Goal: Information Seeking & Learning: Learn about a topic

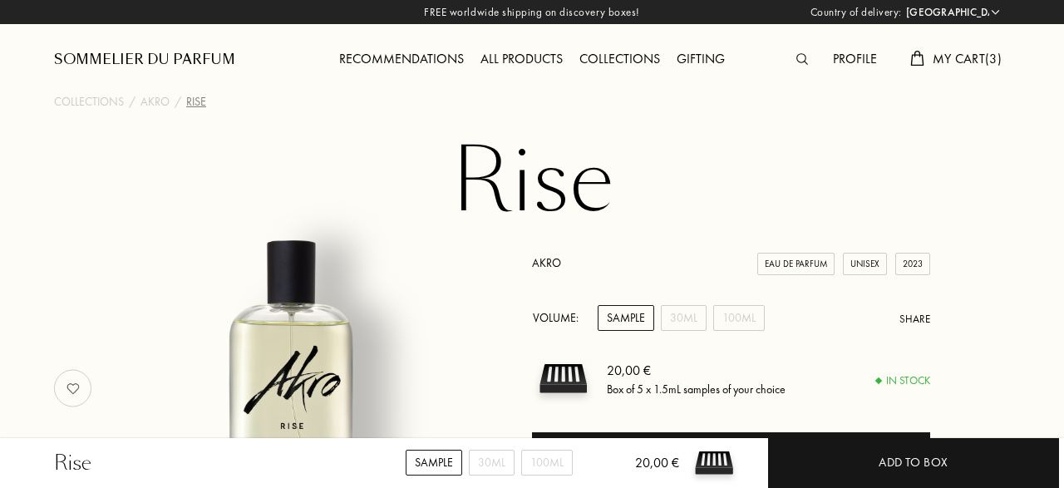
select select "DE"
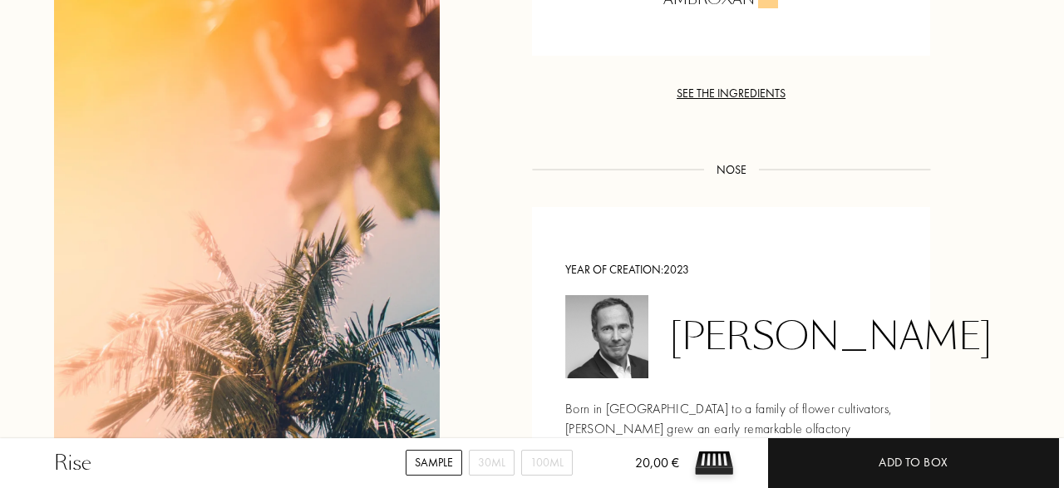
scroll to position [1711, 0]
click at [756, 85] on div "See the ingredients" at bounding box center [731, 93] width 398 height 17
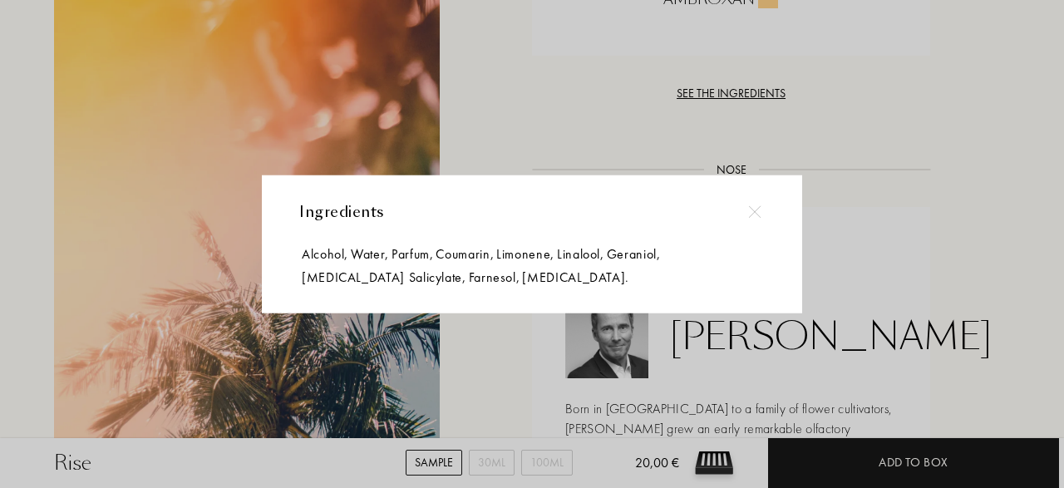
click at [750, 210] on img at bounding box center [754, 211] width 12 height 12
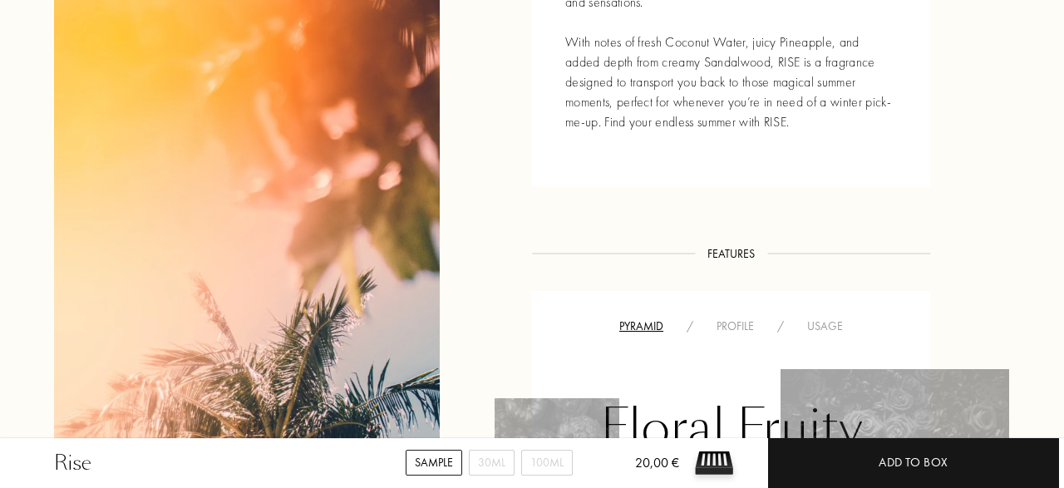
scroll to position [841, 0]
click at [730, 317] on div "Profile" at bounding box center [735, 325] width 61 height 17
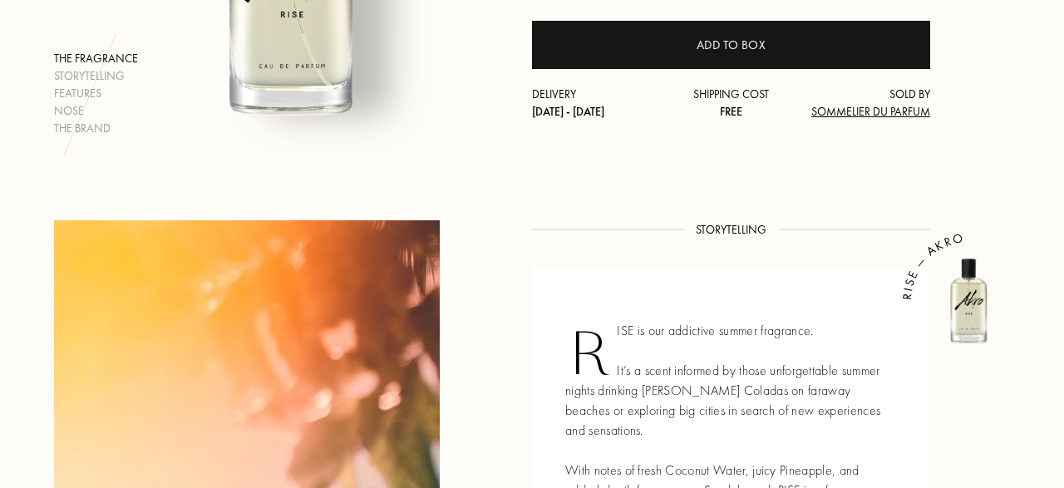
scroll to position [0, 0]
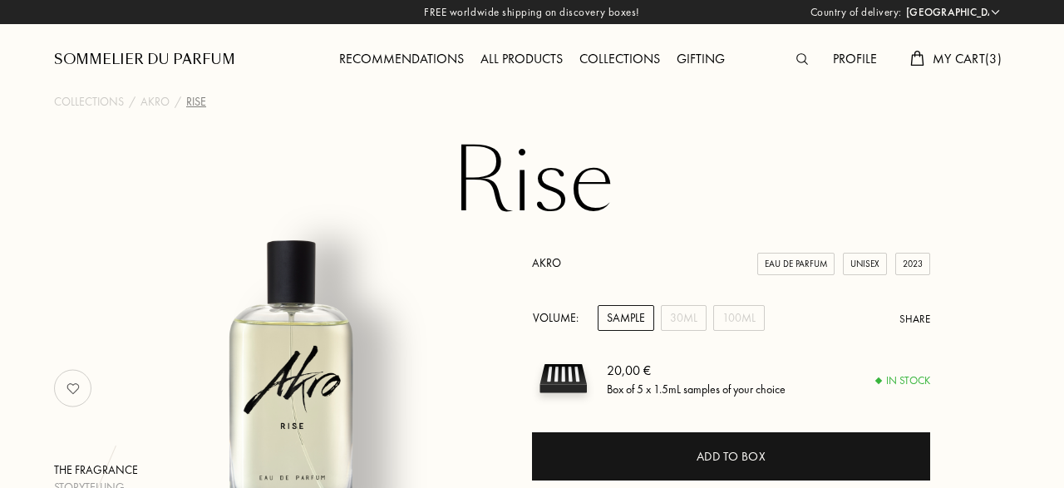
click at [799, 56] on img at bounding box center [803, 59] width 12 height 12
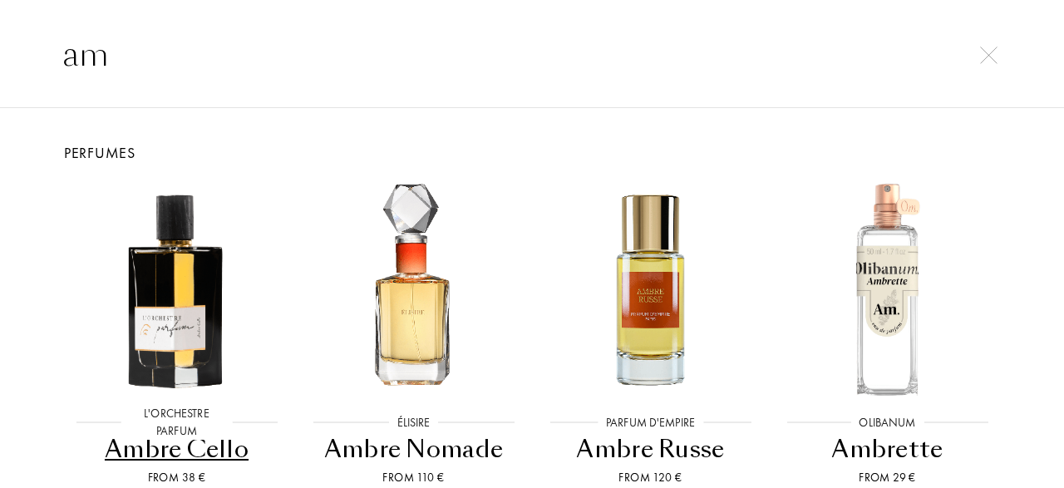
type input "a"
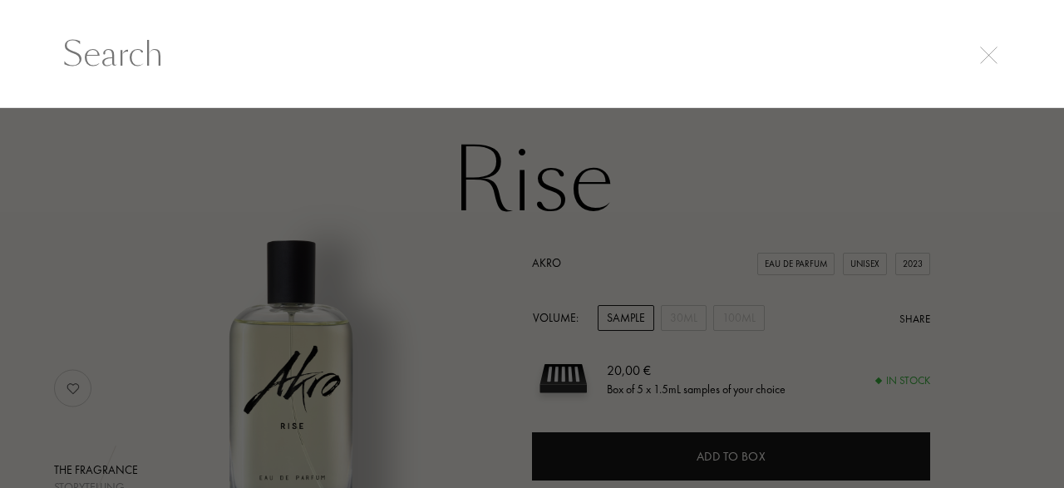
click at [386, 187] on div at bounding box center [532, 298] width 1064 height 381
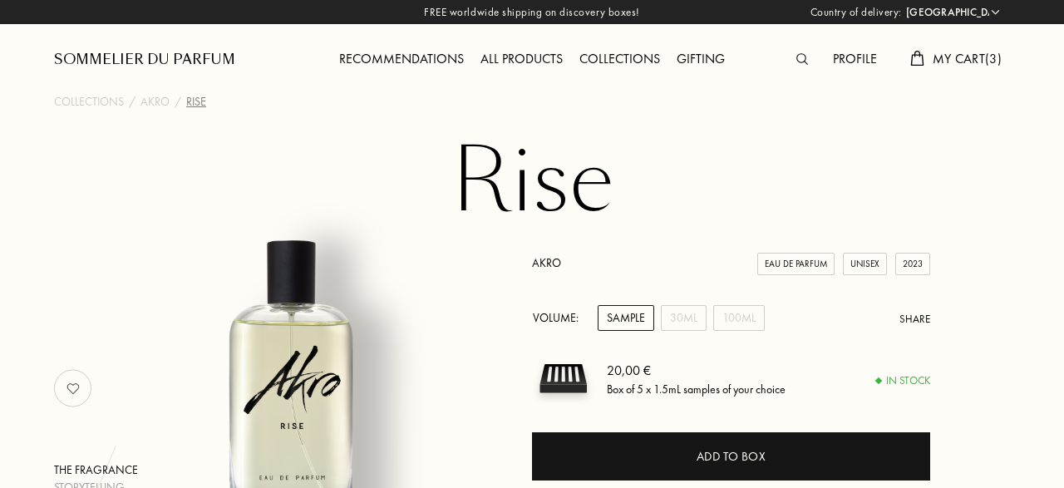
click at [551, 61] on div "All products" at bounding box center [521, 60] width 99 height 22
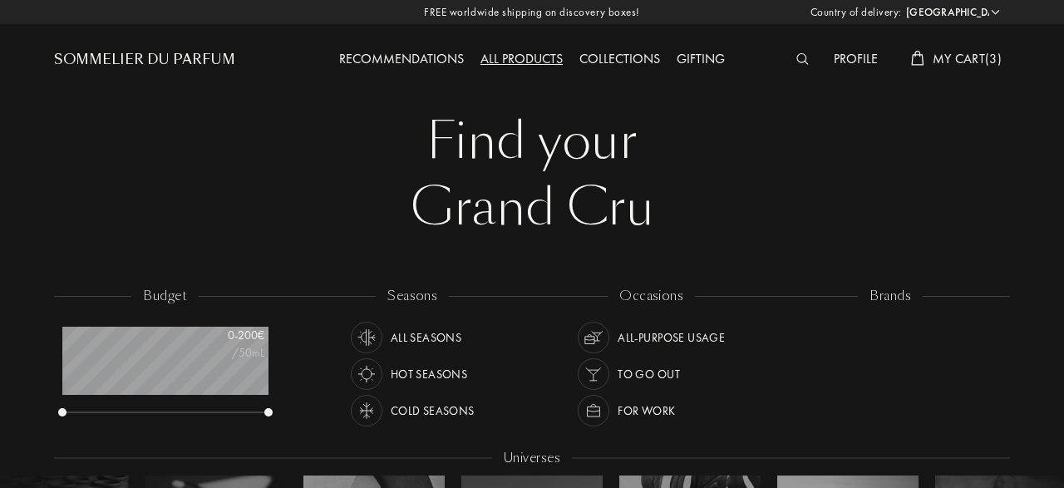
select select "DE"
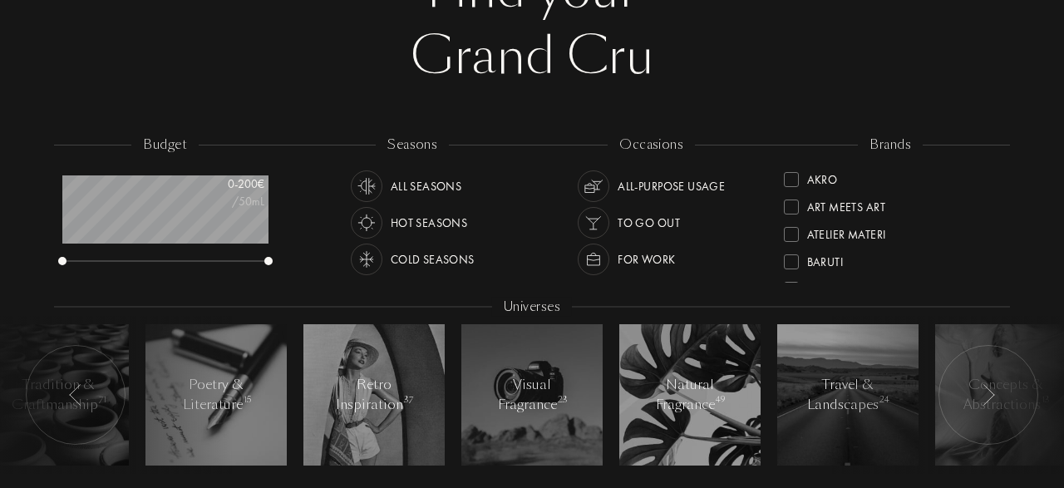
scroll to position [174, 0]
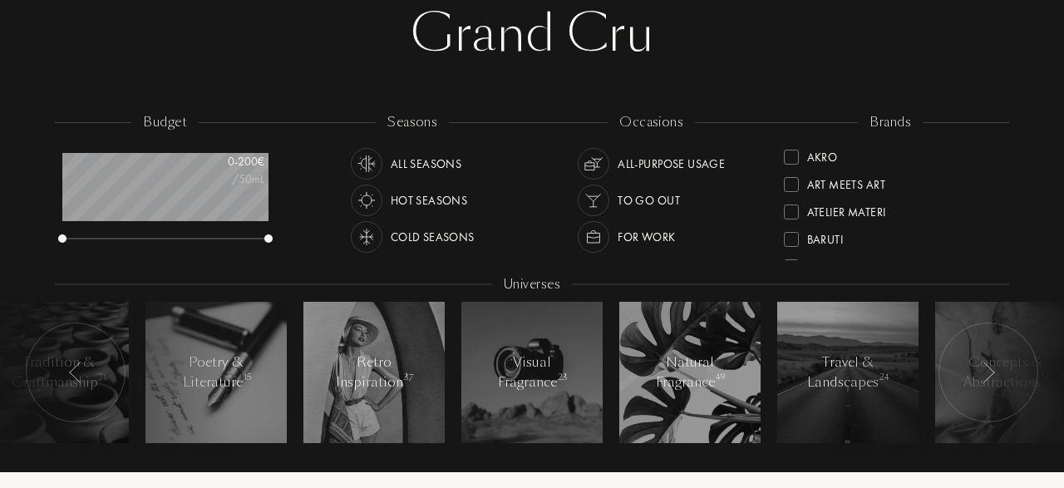
click at [367, 165] on img at bounding box center [366, 163] width 23 height 23
click at [598, 234] on img at bounding box center [593, 236] width 23 height 23
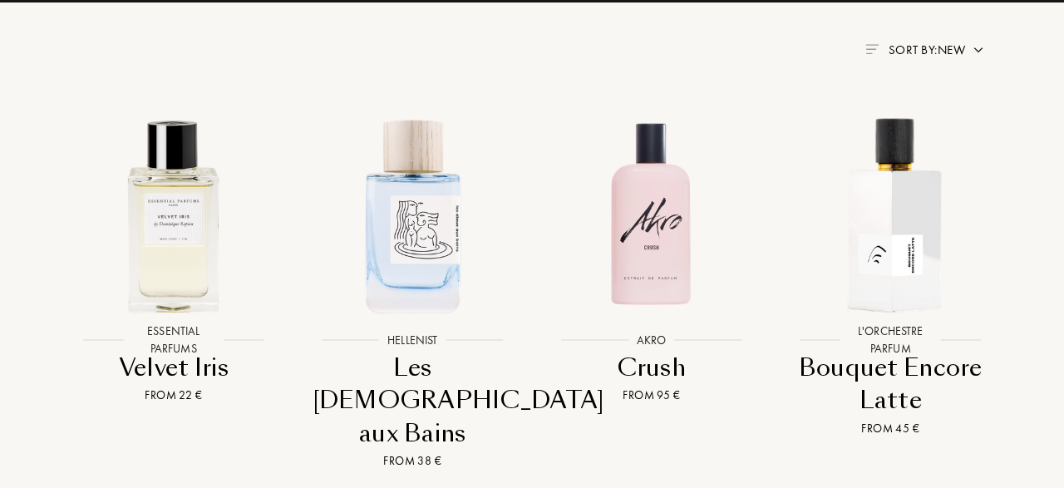
scroll to position [661, 0]
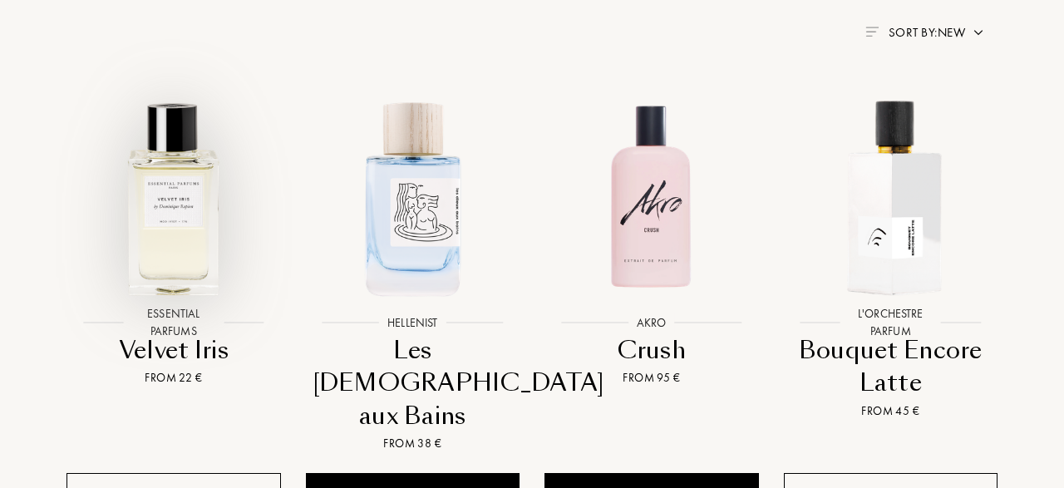
click at [169, 244] on img at bounding box center [173, 197] width 215 height 215
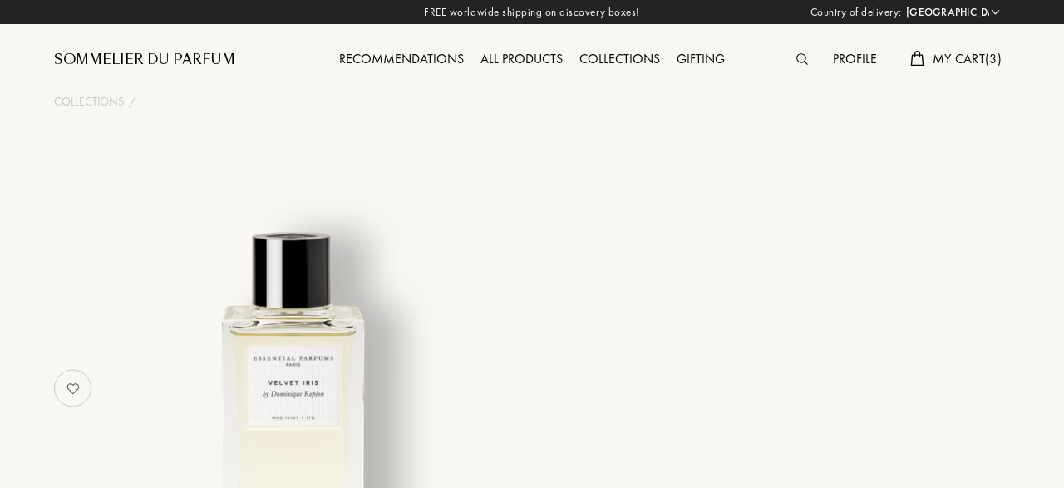
select select "DE"
select select "3"
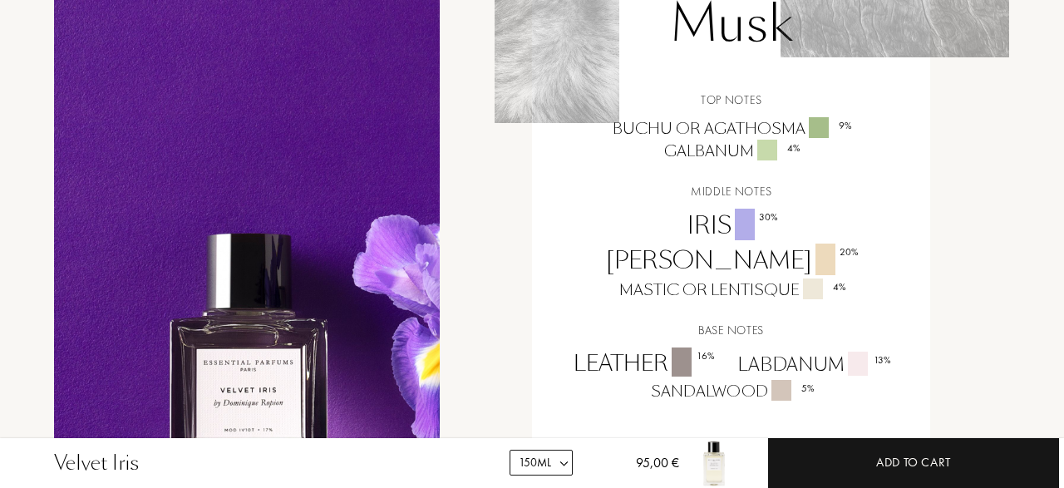
scroll to position [1429, 0]
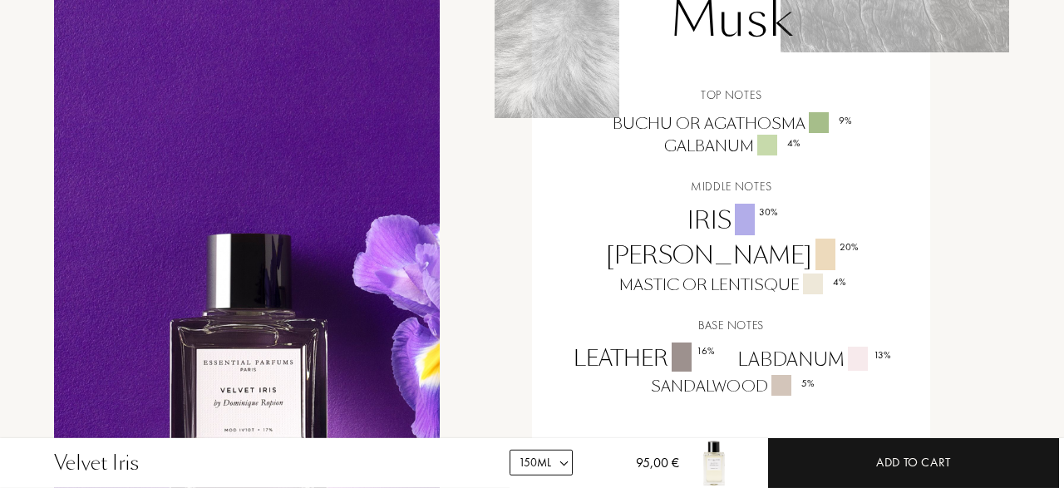
click at [814, 347] on div "Labdanum 13 %" at bounding box center [813, 360] width 176 height 27
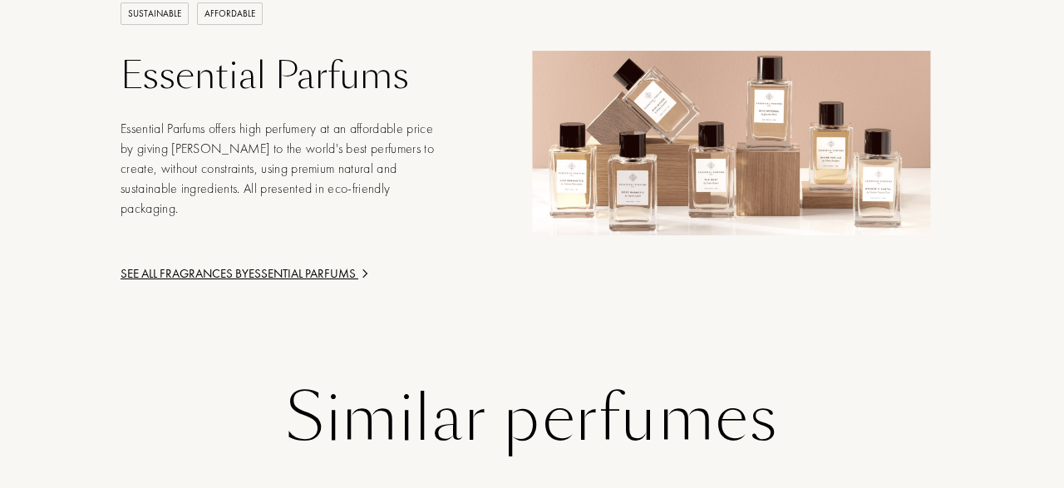
scroll to position [2651, 0]
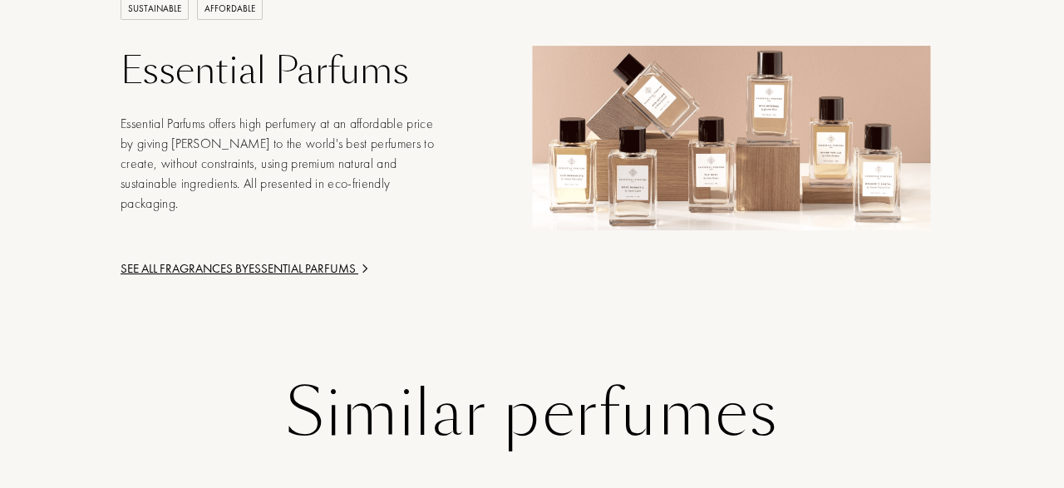
click at [284, 259] on div "See all fragrances by Essential Parfums" at bounding box center [280, 268] width 319 height 19
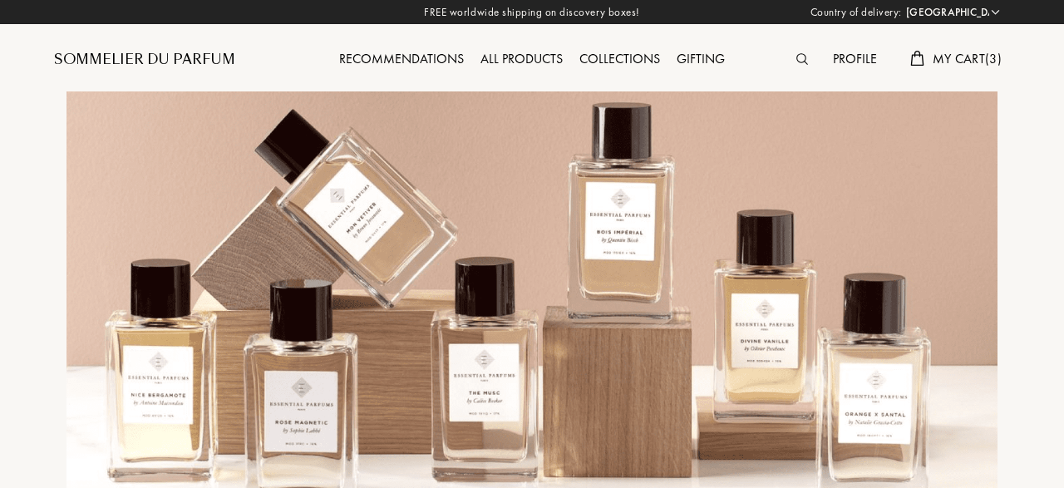
select select "DE"
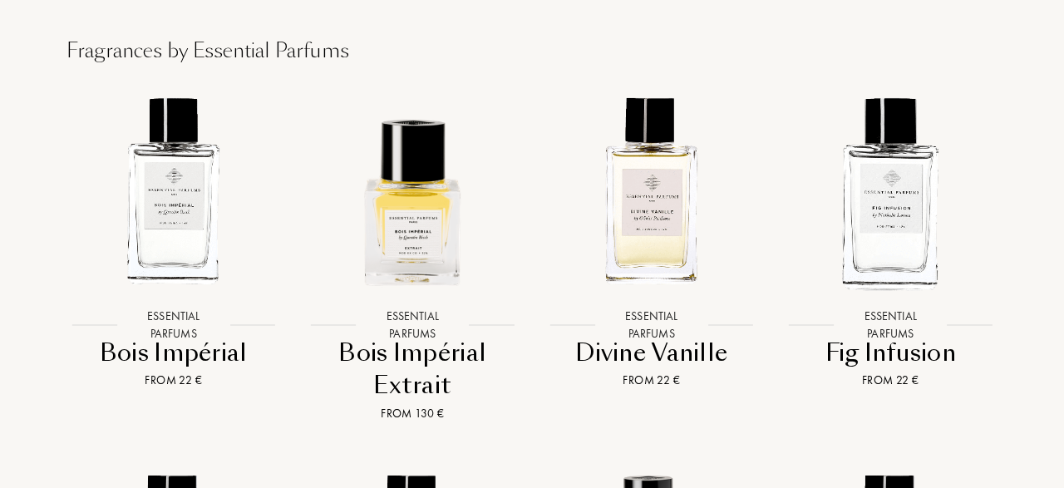
scroll to position [1946, 0]
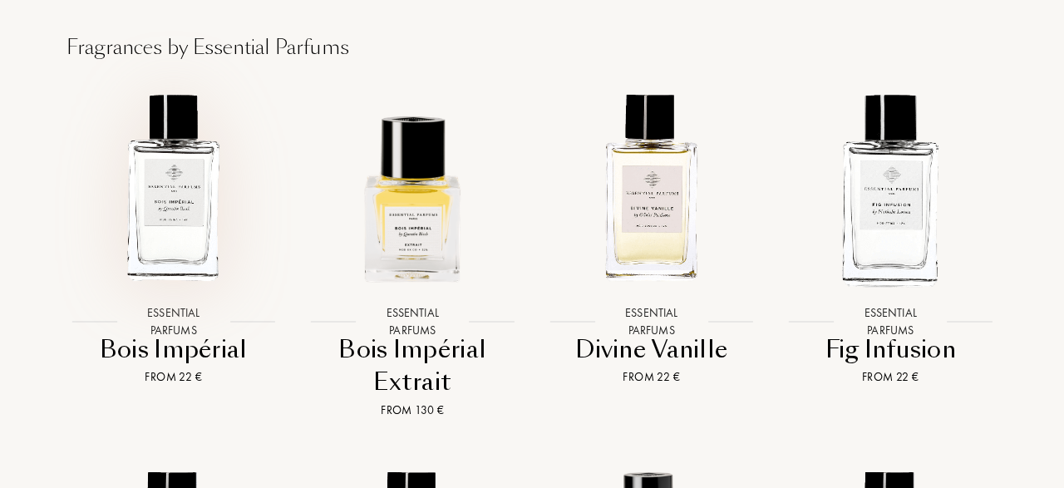
click at [179, 223] on img at bounding box center [173, 188] width 215 height 215
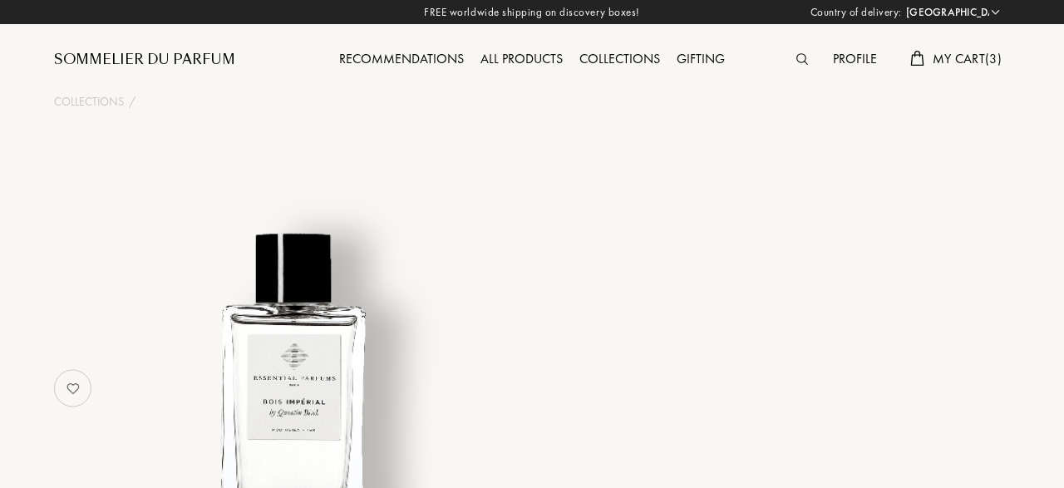
select select "DE"
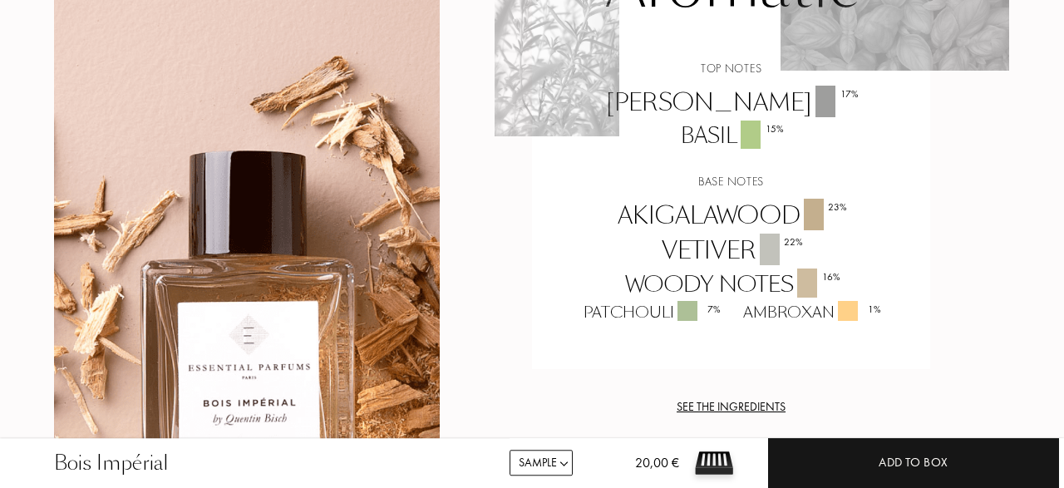
scroll to position [1450, 0]
click at [779, 301] on div "Ambroxan 1 %" at bounding box center [811, 312] width 160 height 22
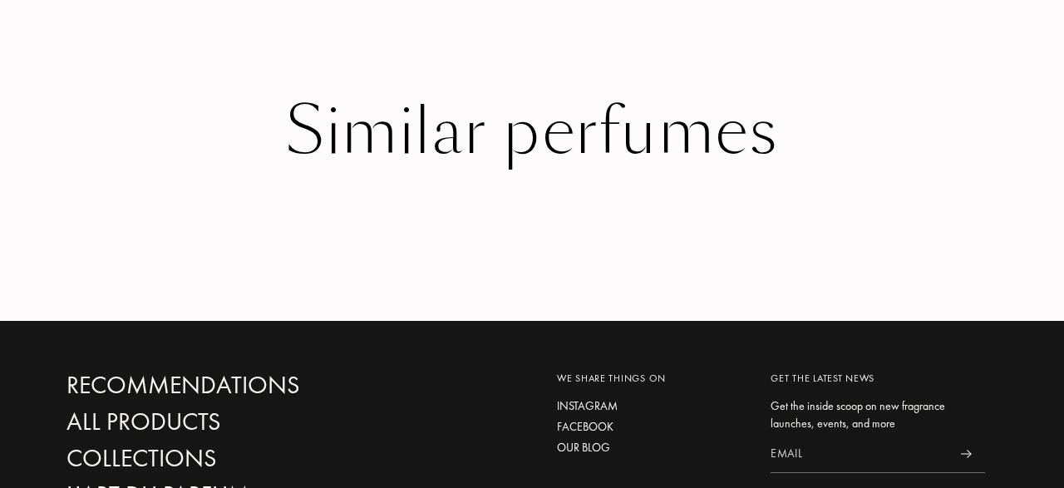
scroll to position [2867, 0]
